Goal: Task Accomplishment & Management: Manage account settings

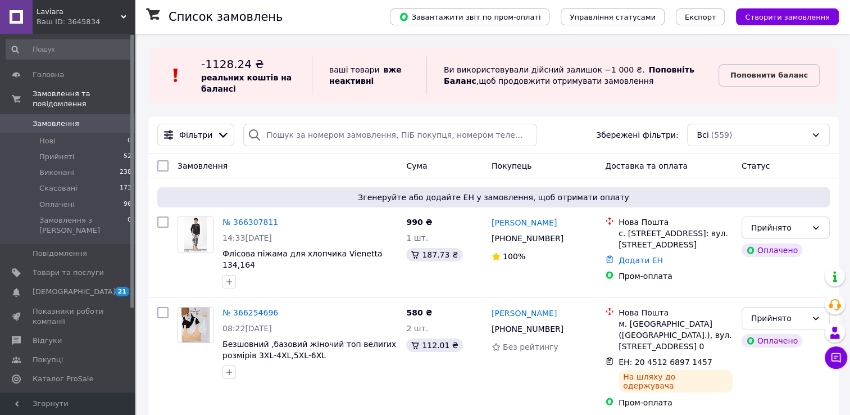
click at [57, 114] on link "Замовлення 0" at bounding box center [69, 123] width 138 height 19
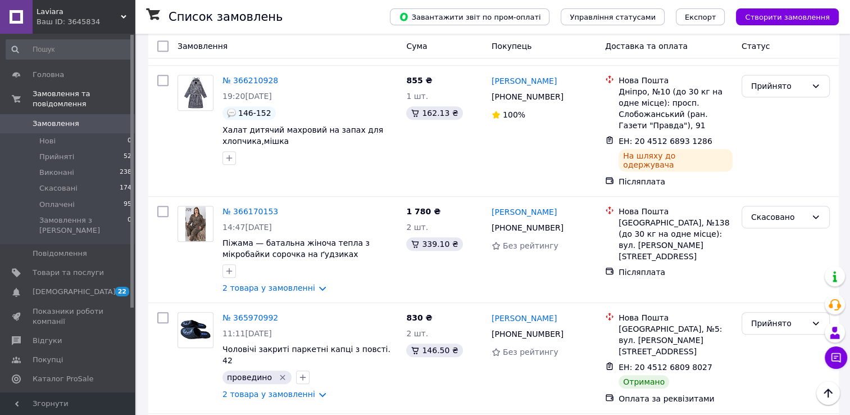
scroll to position [618, 0]
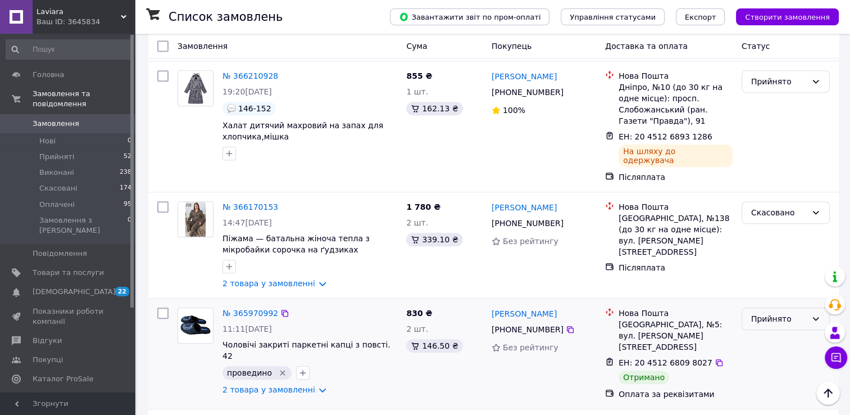
click at [777, 307] on div "Прийнято" at bounding box center [786, 318] width 88 height 22
click at [777, 241] on li "Виконано" at bounding box center [785, 234] width 87 height 20
click at [777, 303] on div at bounding box center [785, 353] width 97 height 101
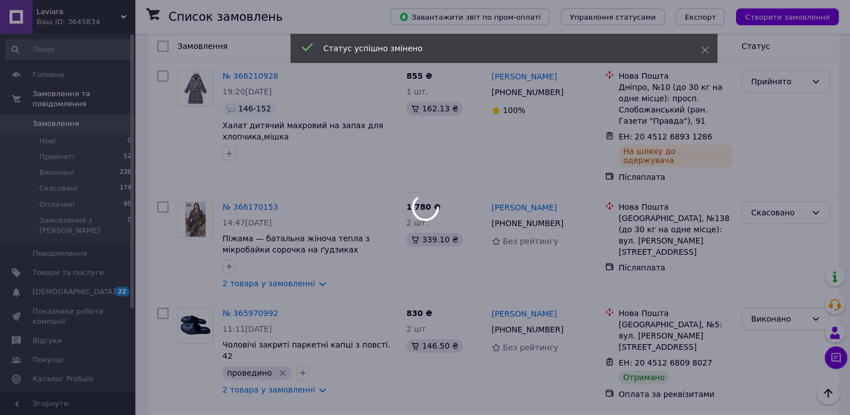
click at [811, 217] on div at bounding box center [425, 207] width 850 height 415
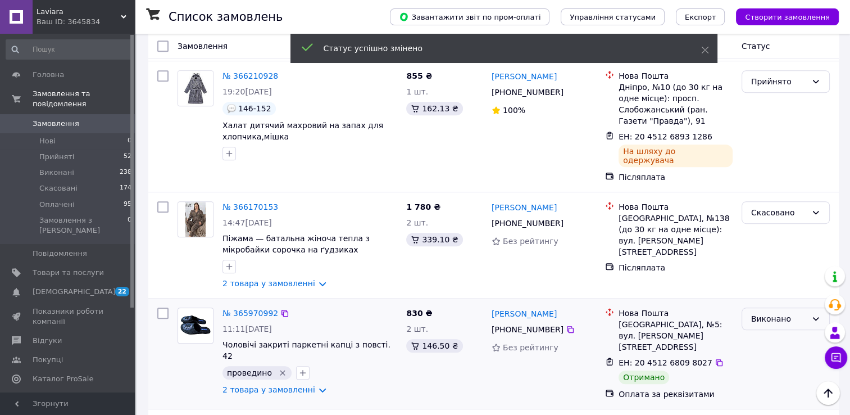
click at [817, 307] on div "Виконано" at bounding box center [786, 318] width 88 height 22
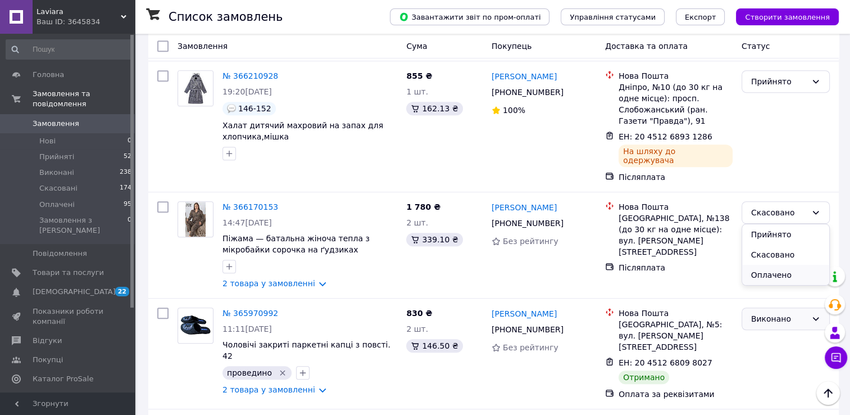
click at [758, 282] on li "Оплачено" at bounding box center [785, 275] width 87 height 20
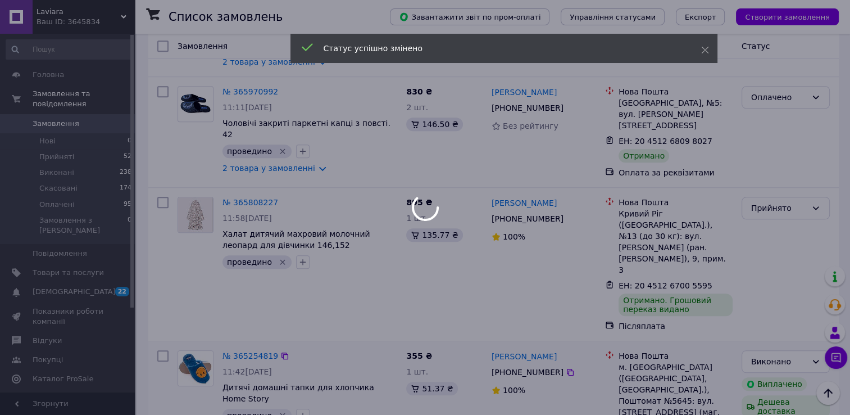
scroll to position [843, 0]
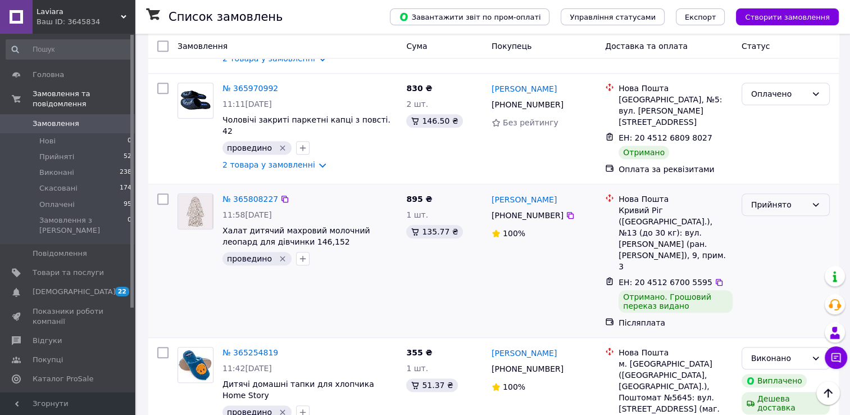
click at [795, 198] on div "Прийнято" at bounding box center [779, 204] width 56 height 12
click at [758, 157] on li "Оплачено" at bounding box center [785, 150] width 87 height 20
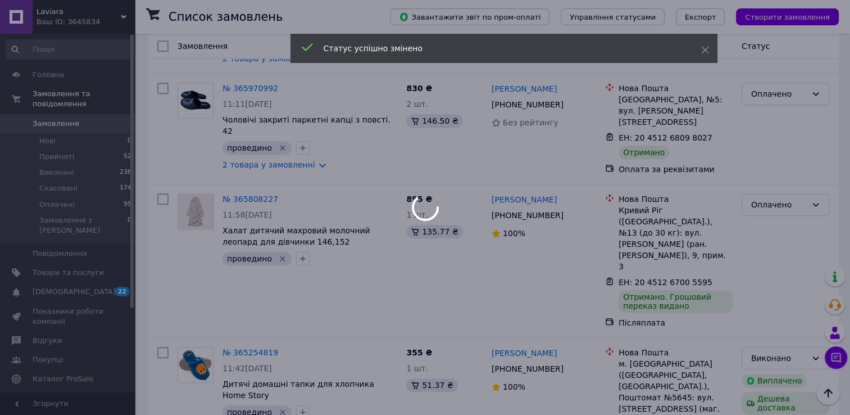
click at [813, 221] on div at bounding box center [425, 207] width 850 height 415
click at [813, 213] on div at bounding box center [425, 207] width 850 height 415
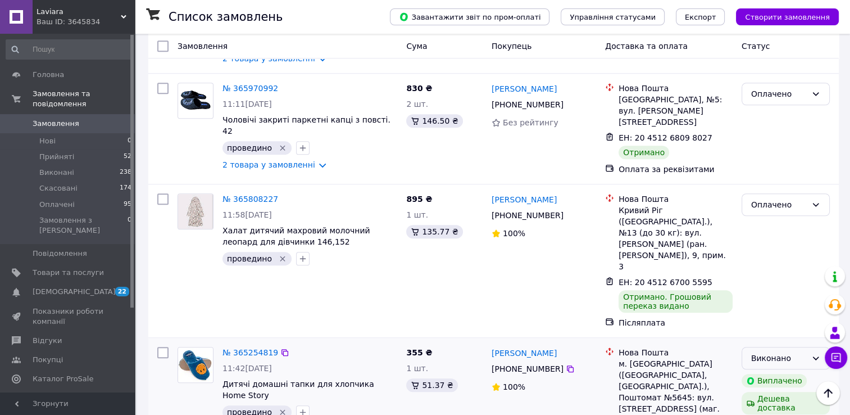
click at [815, 347] on div "Виконано" at bounding box center [786, 358] width 88 height 22
click at [776, 285] on li "Оплачено" at bounding box center [785, 280] width 87 height 20
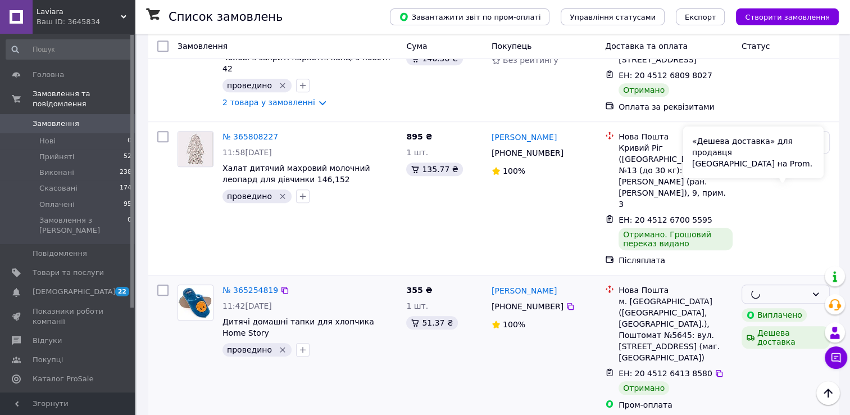
scroll to position [1011, 0]
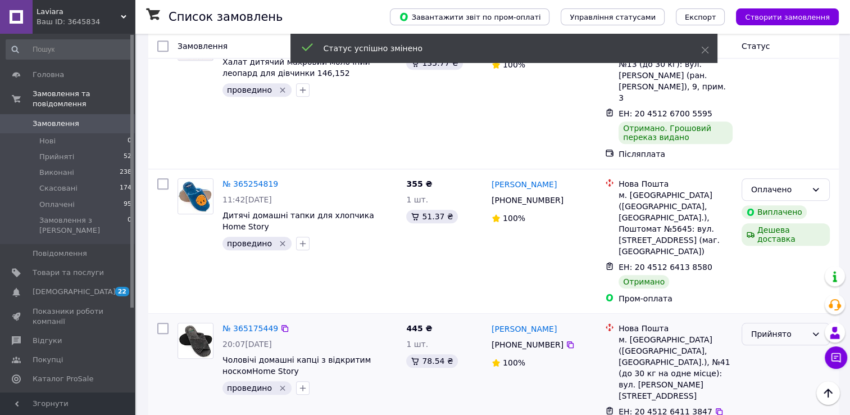
click at [809, 322] on div "Прийнято" at bounding box center [786, 333] width 88 height 22
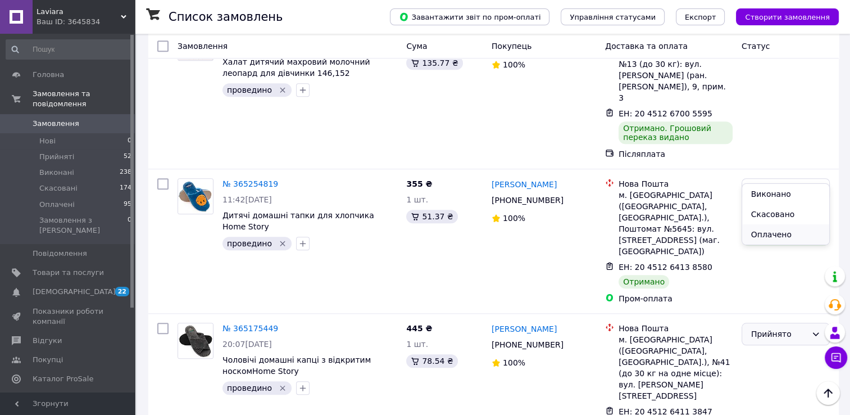
click at [760, 236] on li "Оплачено" at bounding box center [785, 234] width 87 height 20
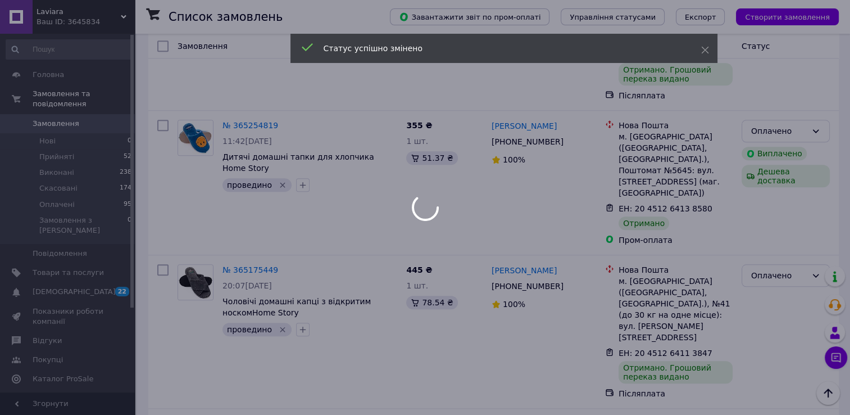
scroll to position [1124, 0]
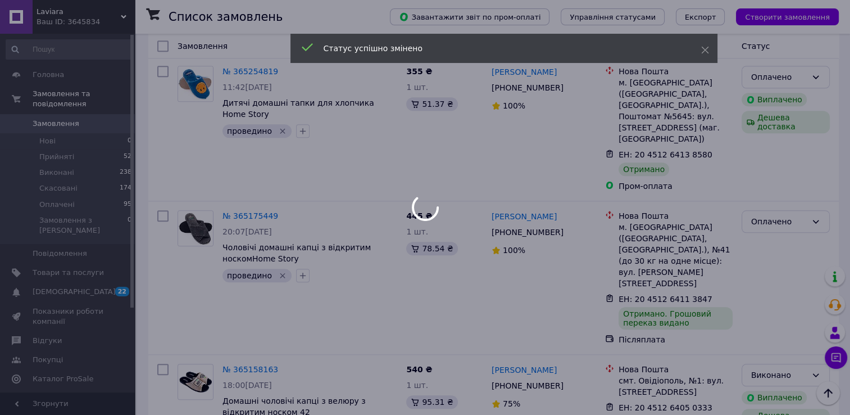
click at [804, 187] on div at bounding box center [425, 207] width 850 height 415
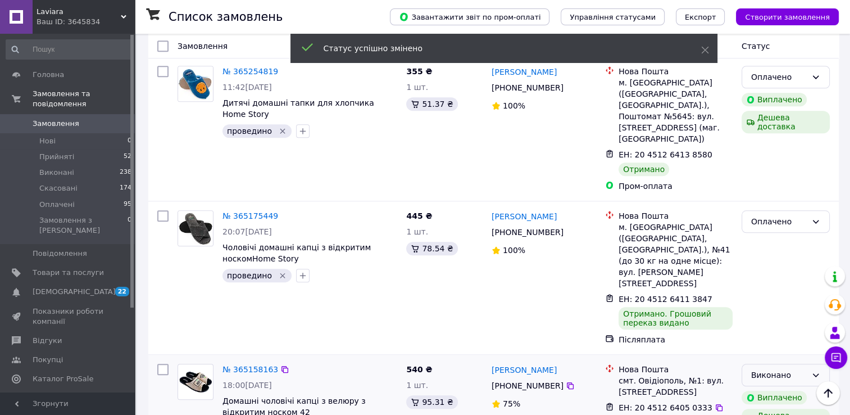
click at [817, 370] on icon at bounding box center [815, 374] width 9 height 9
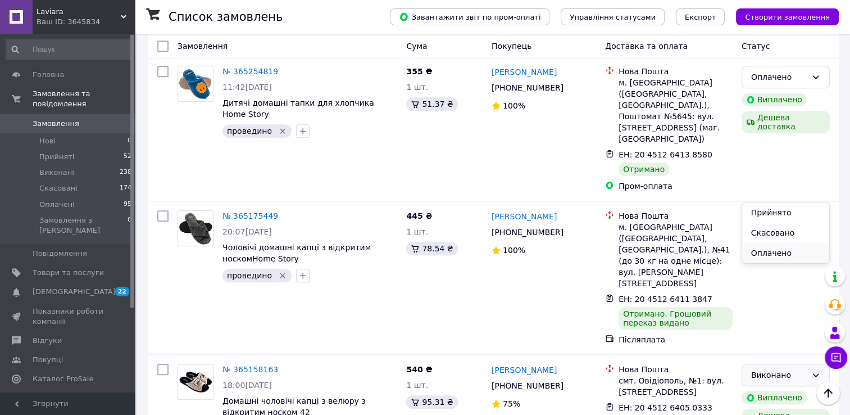
click at [786, 255] on li "Оплачено" at bounding box center [785, 253] width 87 height 20
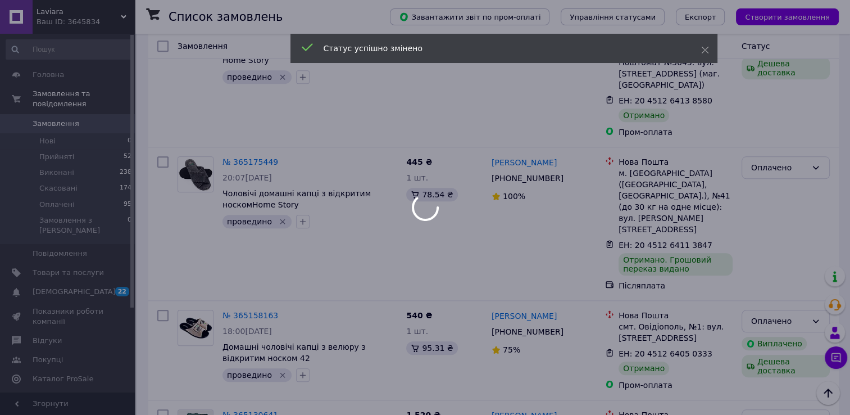
scroll to position [1236, 0]
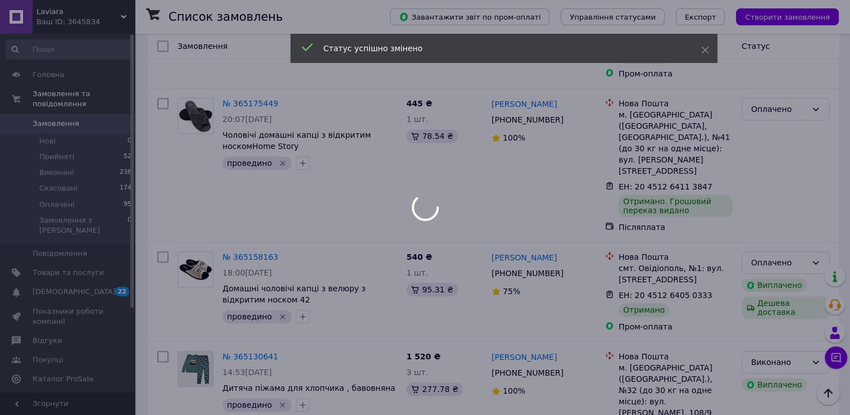
click at [812, 178] on div at bounding box center [425, 207] width 850 height 415
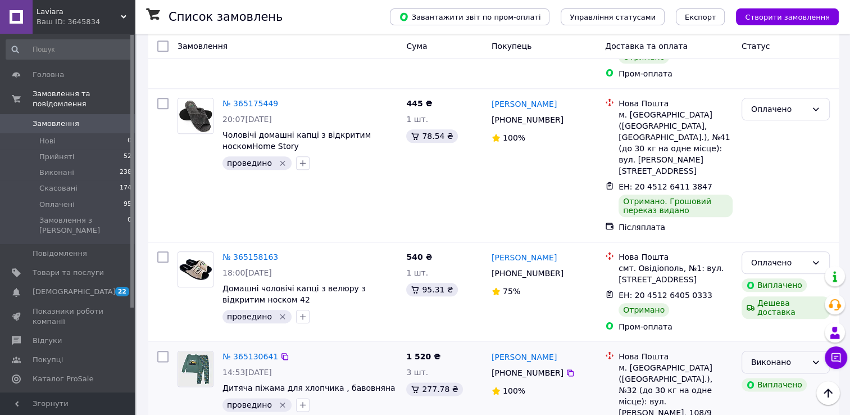
click at [818, 360] on icon at bounding box center [816, 361] width 6 height 3
click at [778, 248] on li "Оплачено" at bounding box center [785, 240] width 87 height 20
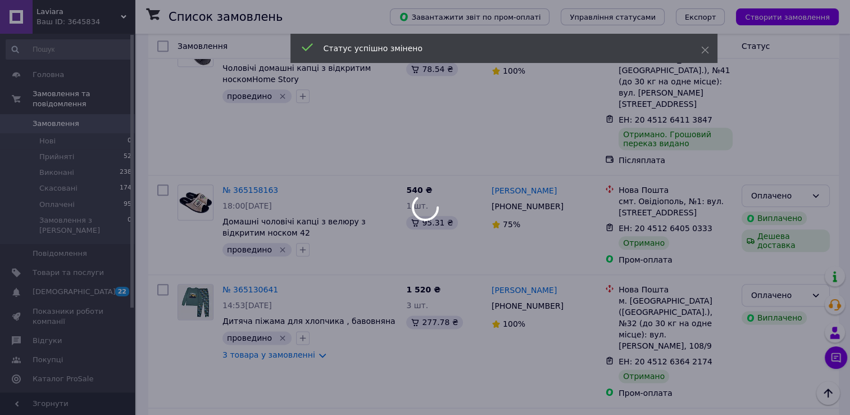
scroll to position [1348, 0]
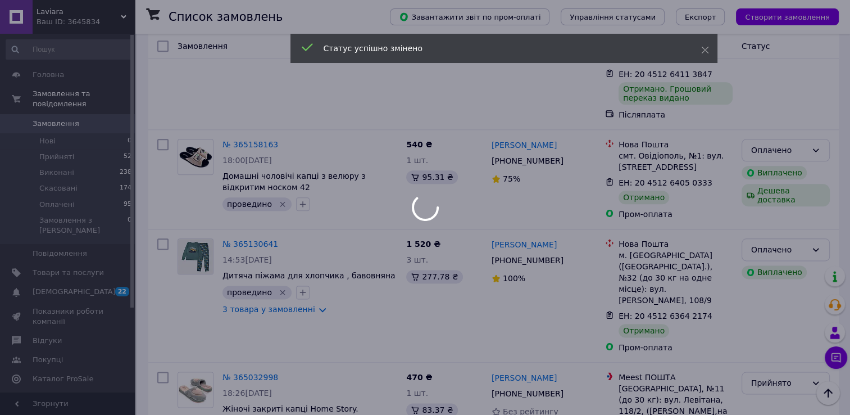
click at [790, 181] on div at bounding box center [425, 207] width 850 height 415
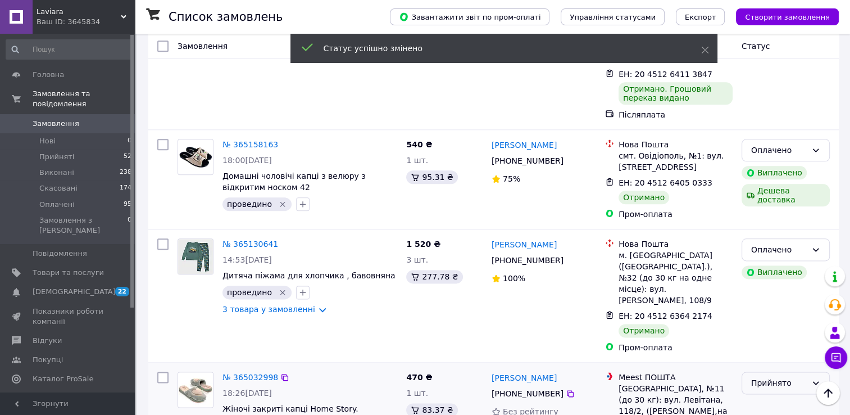
click at [813, 381] on icon at bounding box center [816, 382] width 6 height 3
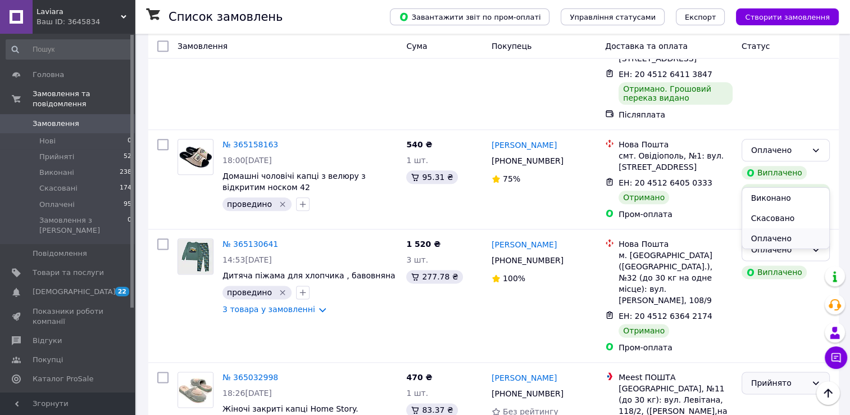
click at [771, 241] on li "Оплачено" at bounding box center [785, 238] width 87 height 20
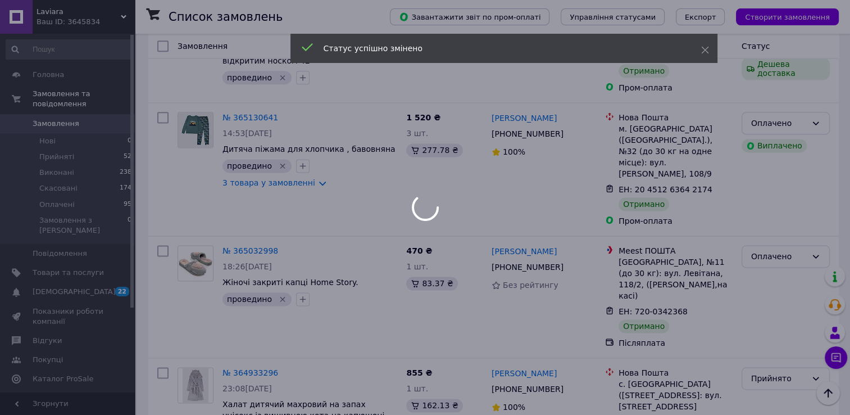
scroll to position [1517, 0]
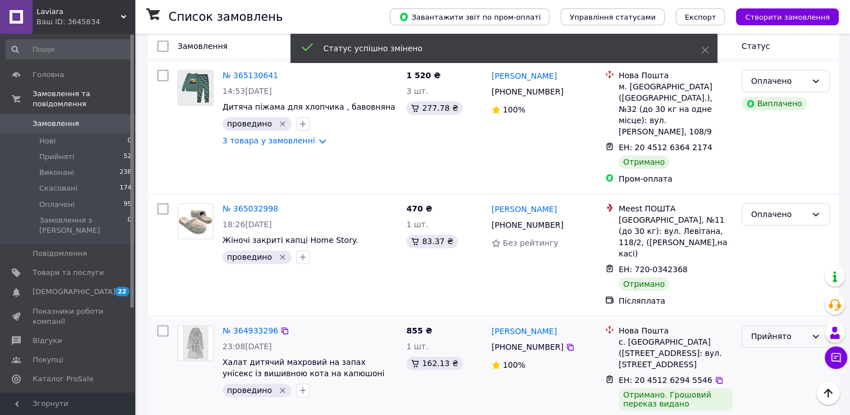
click at [812, 325] on div "Прийнято" at bounding box center [786, 336] width 88 height 22
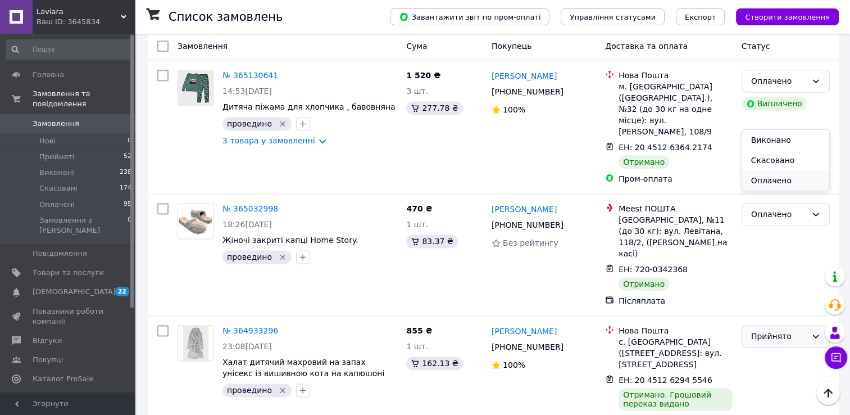
click at [769, 187] on li "Оплачено" at bounding box center [785, 180] width 87 height 20
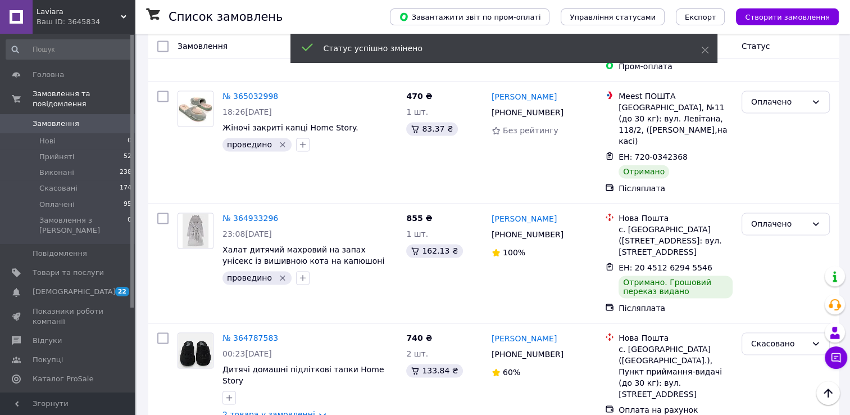
scroll to position [1685, 0]
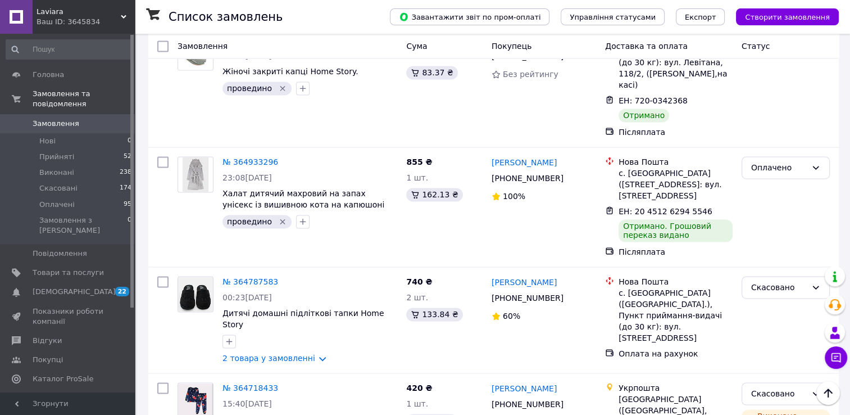
click at [772, 302] on li "Оплачено" at bounding box center [785, 295] width 87 height 20
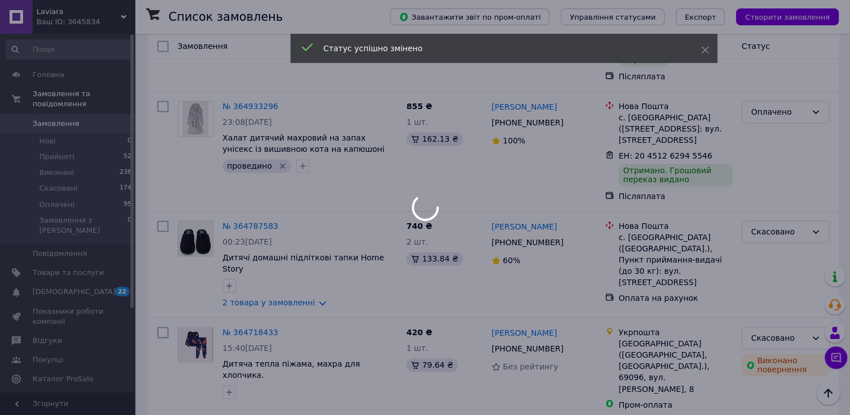
scroll to position [1798, 0]
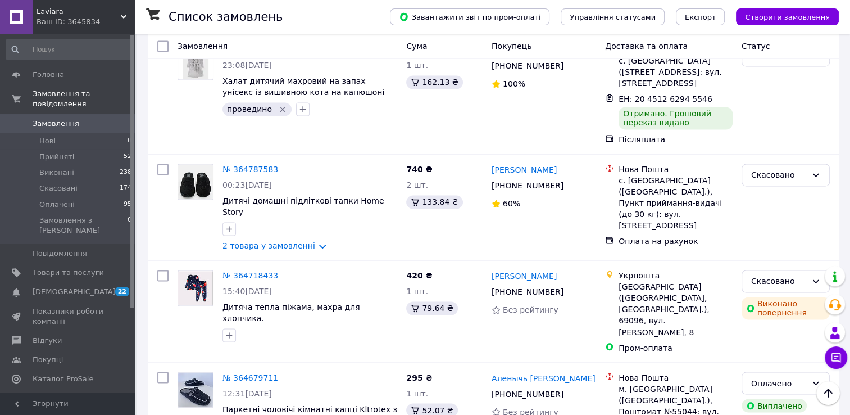
click at [763, 295] on li "Оплачено" at bounding box center [785, 294] width 87 height 20
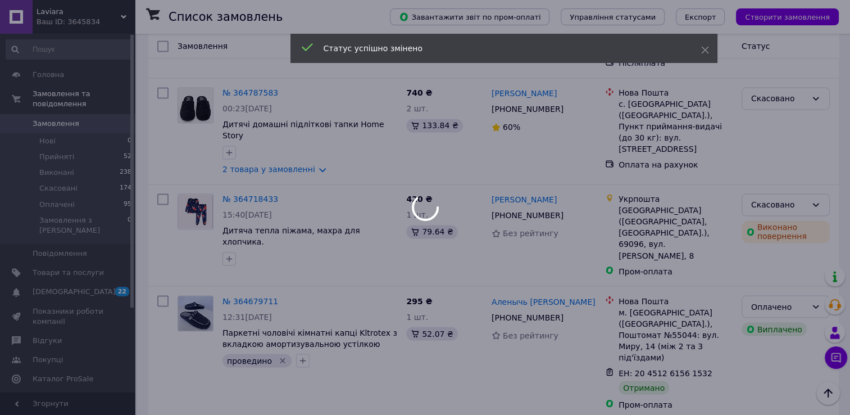
scroll to position [1910, 0]
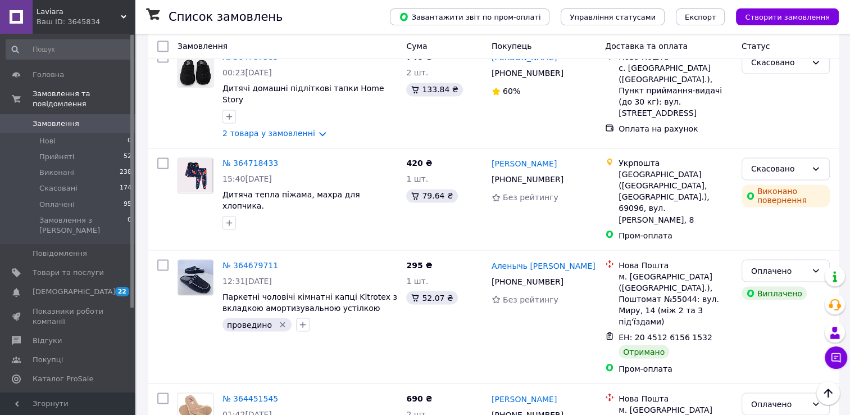
click at [769, 292] on li "Оплачено" at bounding box center [785, 293] width 87 height 20
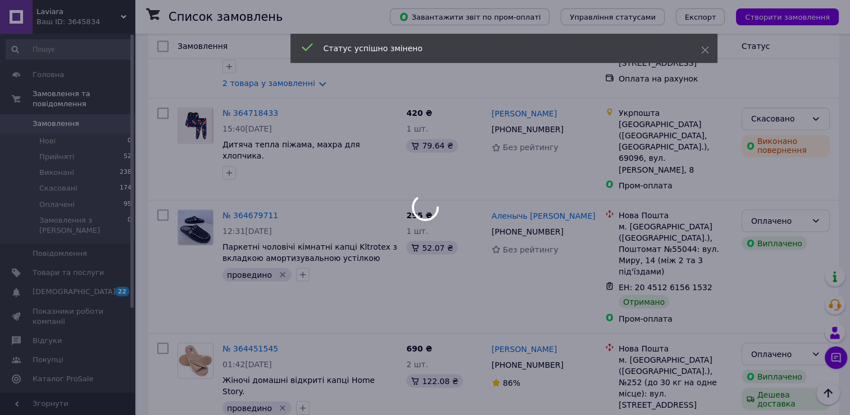
scroll to position [1980, 0]
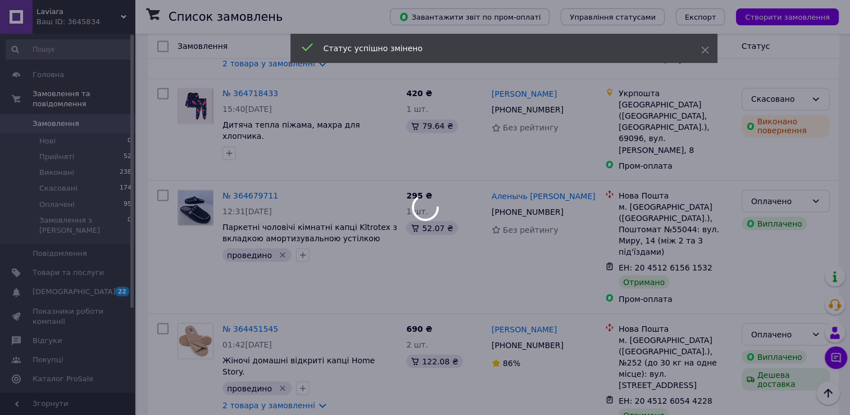
click at [797, 268] on div at bounding box center [425, 207] width 850 height 415
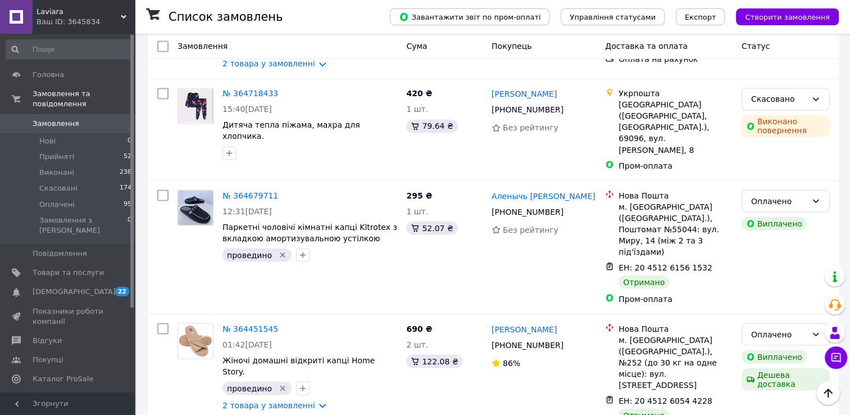
click at [773, 336] on li "Оплачено" at bounding box center [785, 334] width 87 height 20
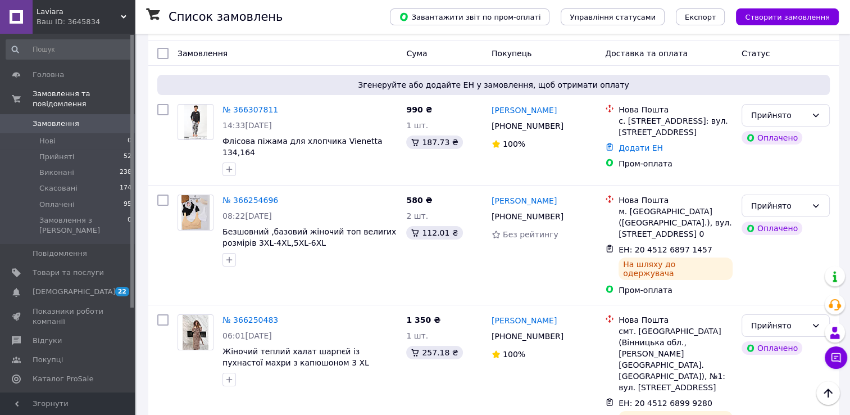
scroll to position [182, 0]
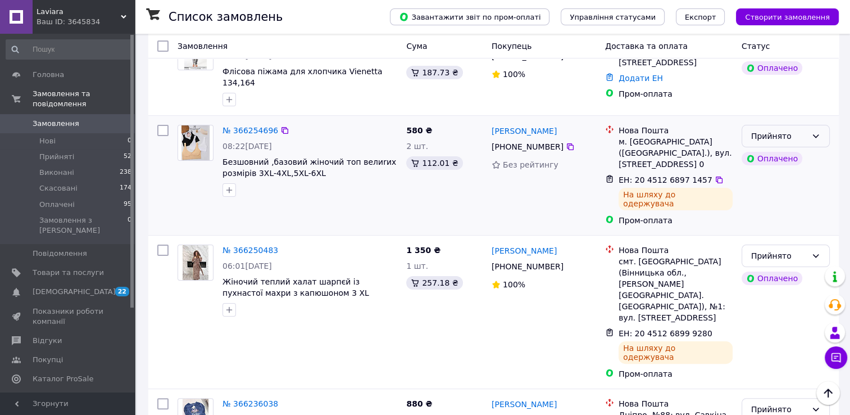
click at [790, 130] on div "Прийнято" at bounding box center [779, 136] width 56 height 12
click at [753, 146] on li "Виконано" at bounding box center [785, 142] width 87 height 20
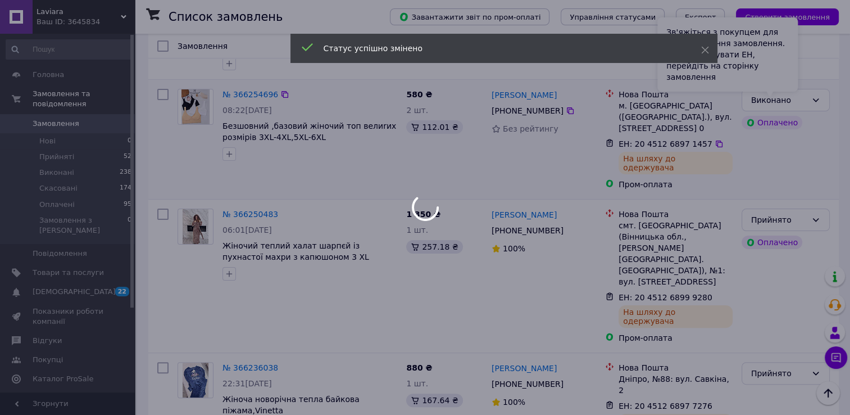
scroll to position [294, 0]
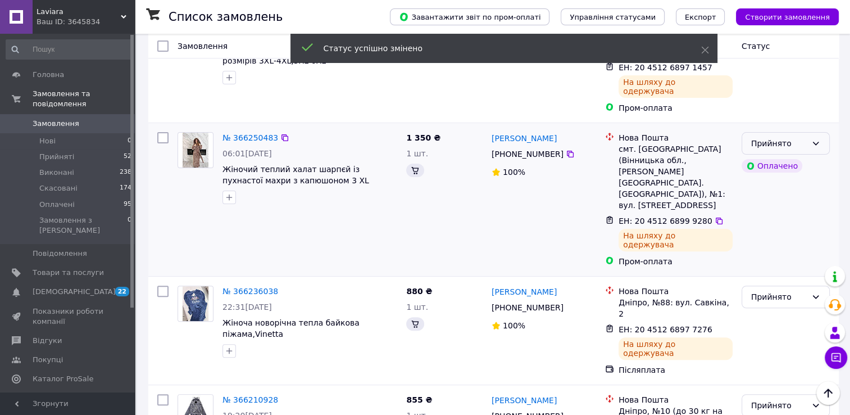
click at [794, 137] on div "Прийнято" at bounding box center [779, 143] width 56 height 12
click at [784, 130] on li "Виконано" at bounding box center [785, 130] width 87 height 20
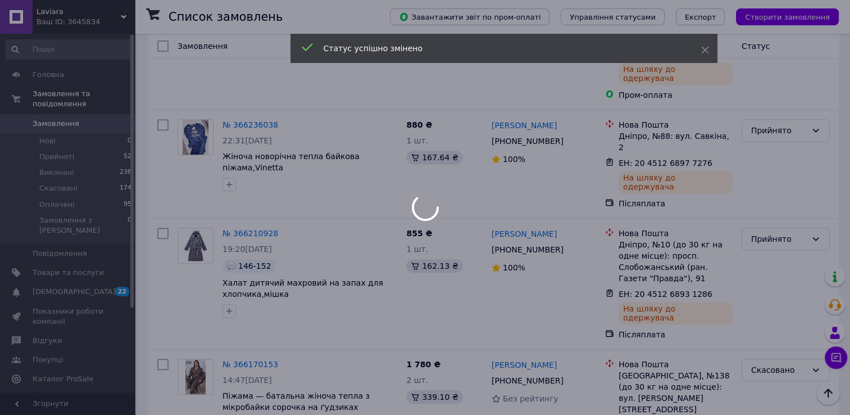
scroll to position [463, 0]
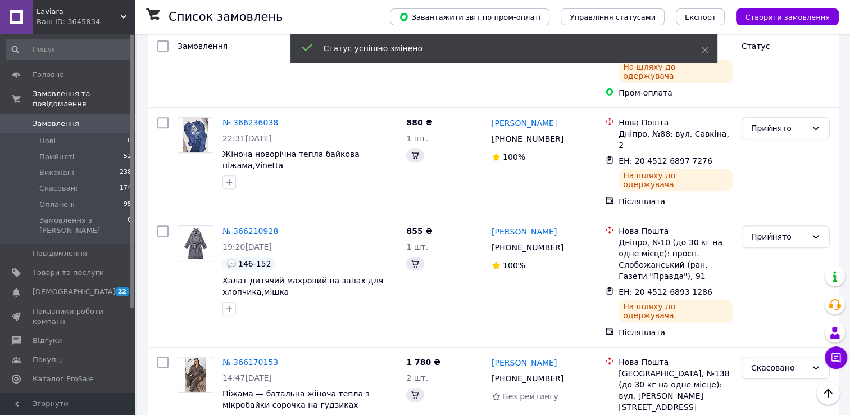
click at [800, 117] on div "Прийнято" at bounding box center [786, 128] width 88 height 22
click at [784, 85] on li "Виконано" at bounding box center [785, 83] width 87 height 20
click at [788, 225] on div "Прийнято" at bounding box center [786, 236] width 88 height 22
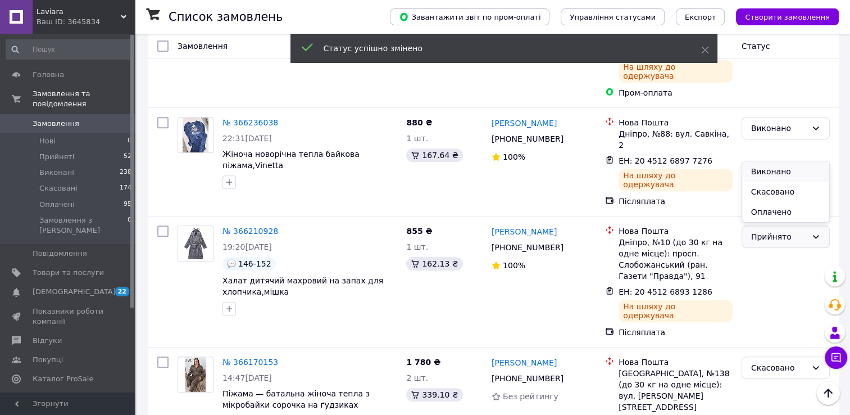
click at [784, 175] on li "Виконано" at bounding box center [785, 171] width 87 height 20
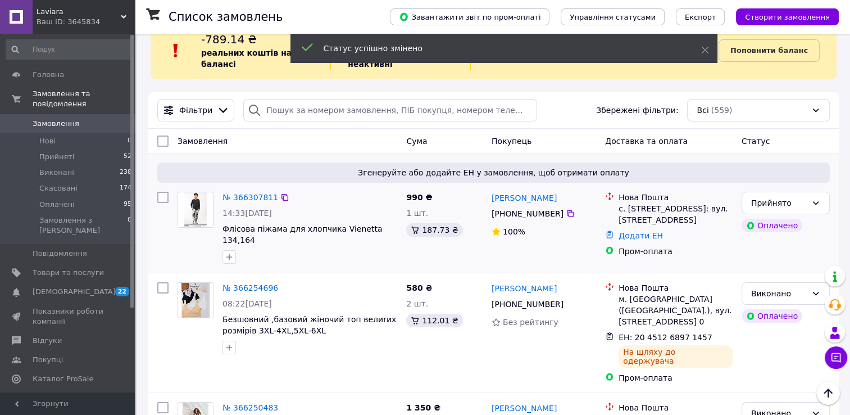
scroll to position [0, 0]
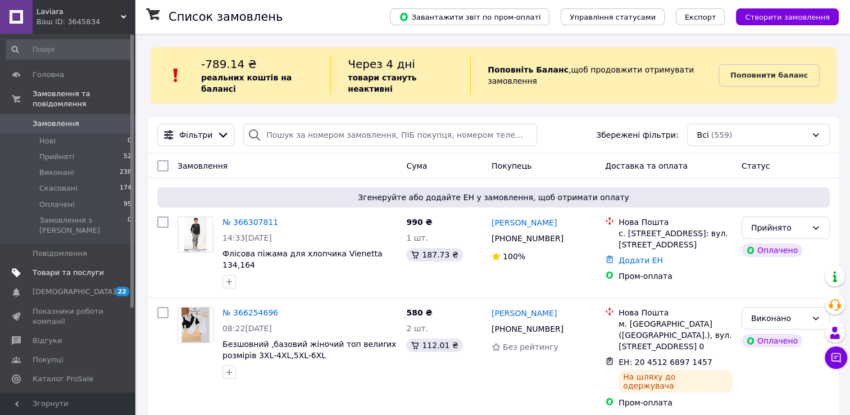
click at [54, 267] on span "Товари та послуги" at bounding box center [68, 272] width 71 height 10
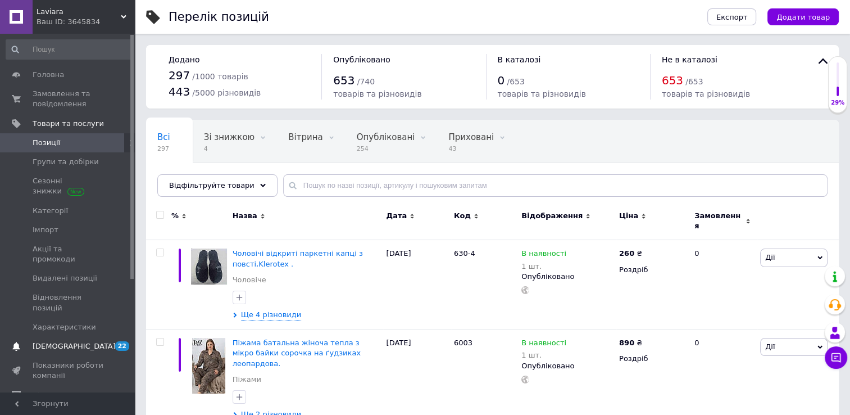
click at [36, 341] on span "[DEMOGRAPHIC_DATA]" at bounding box center [74, 346] width 83 height 10
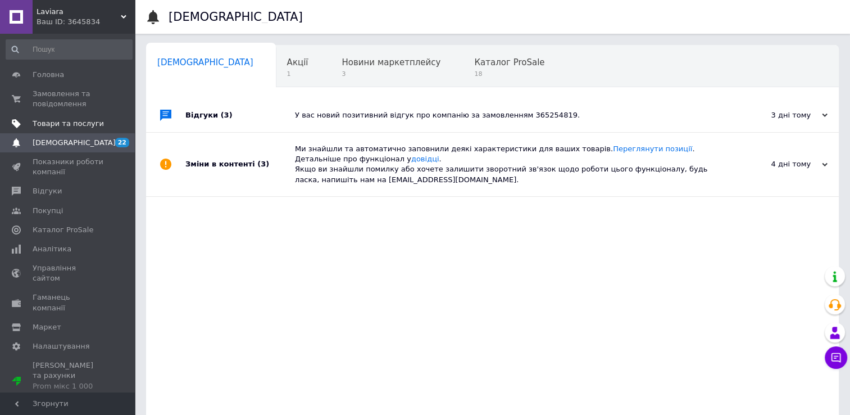
click at [47, 124] on span "Товари та послуги" at bounding box center [68, 124] width 71 height 10
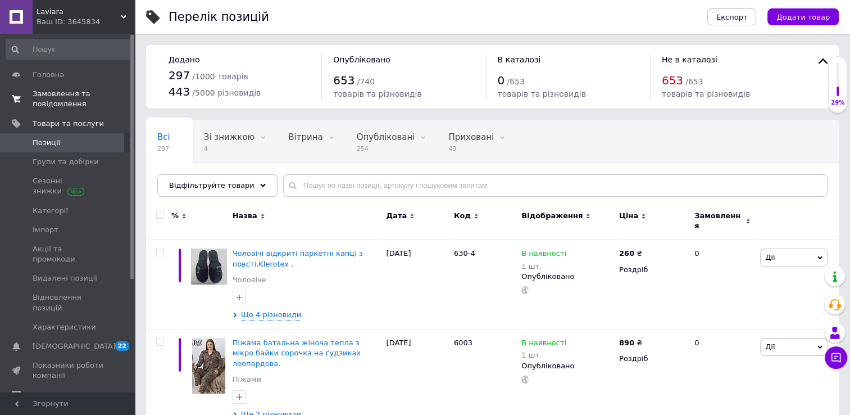
click at [43, 89] on span "Замовлення та повідомлення" at bounding box center [68, 99] width 71 height 20
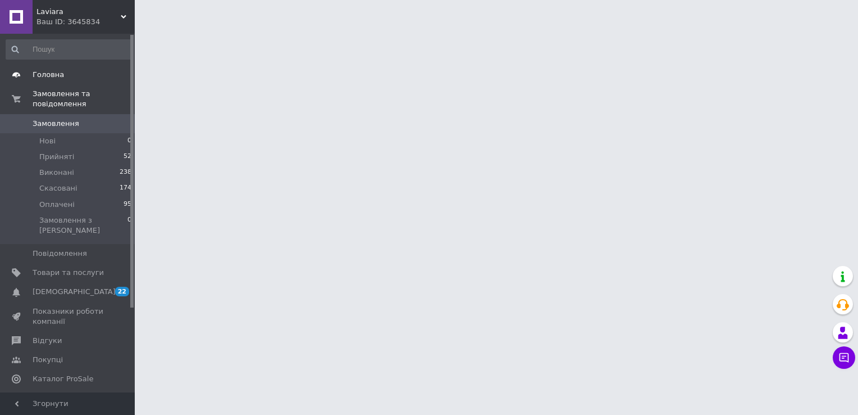
click at [49, 72] on span "Головна" at bounding box center [48, 75] width 31 height 10
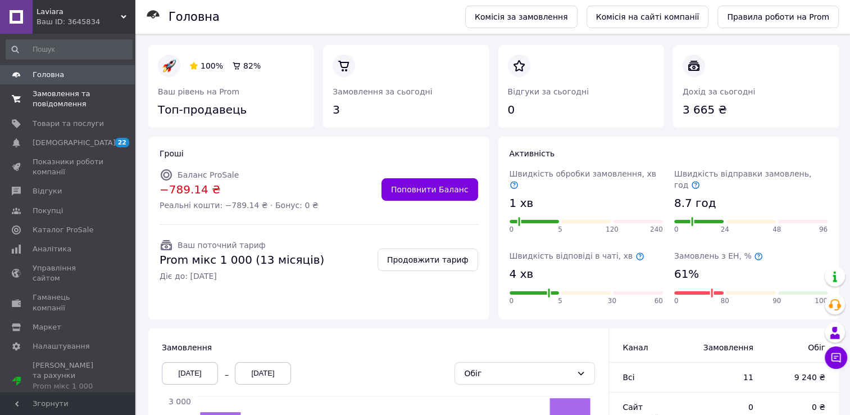
click at [50, 103] on span "Замовлення та повідомлення" at bounding box center [68, 99] width 71 height 20
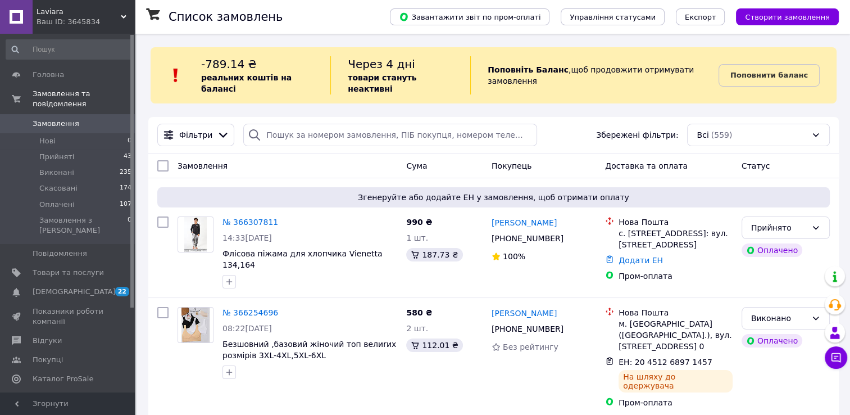
click at [745, 71] on b "Поповнити баланс" at bounding box center [769, 75] width 78 height 8
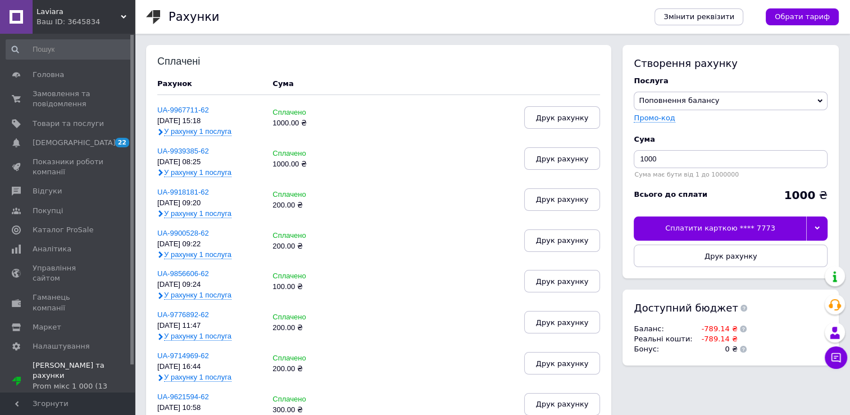
click at [818, 226] on icon at bounding box center [817, 227] width 5 height 5
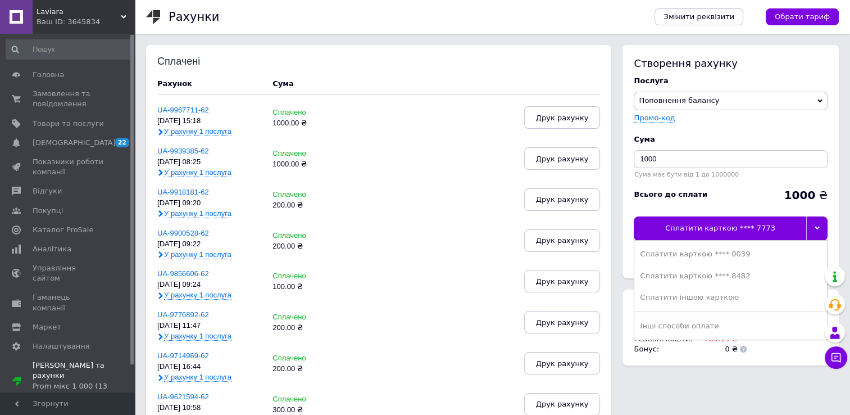
click at [722, 274] on div "Сплатити карткою **** 8482" at bounding box center [730, 276] width 181 height 10
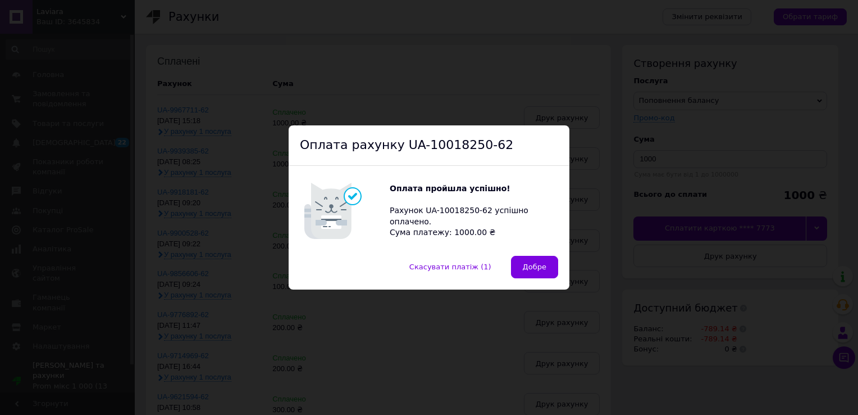
click at [553, 266] on button "Добре" at bounding box center [534, 267] width 47 height 22
